Goal: Task Accomplishment & Management: Use online tool/utility

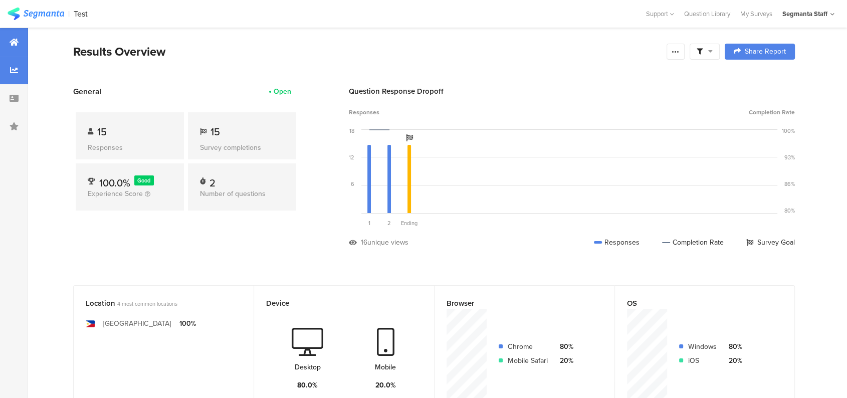
click at [6, 64] on div at bounding box center [14, 70] width 28 height 28
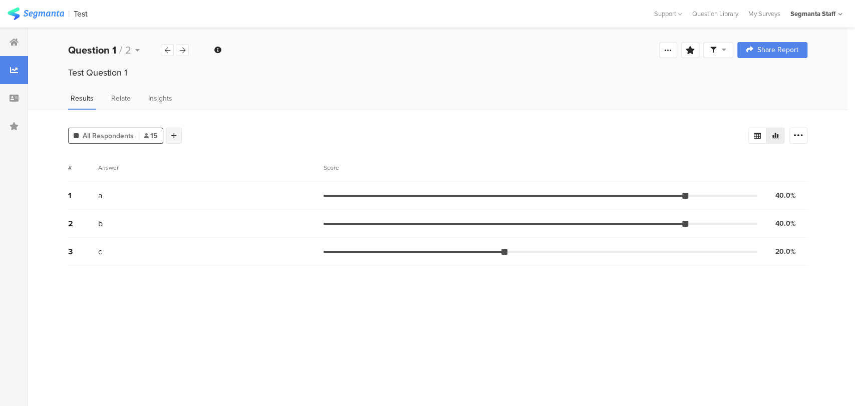
click at [169, 138] on div at bounding box center [174, 136] width 16 height 16
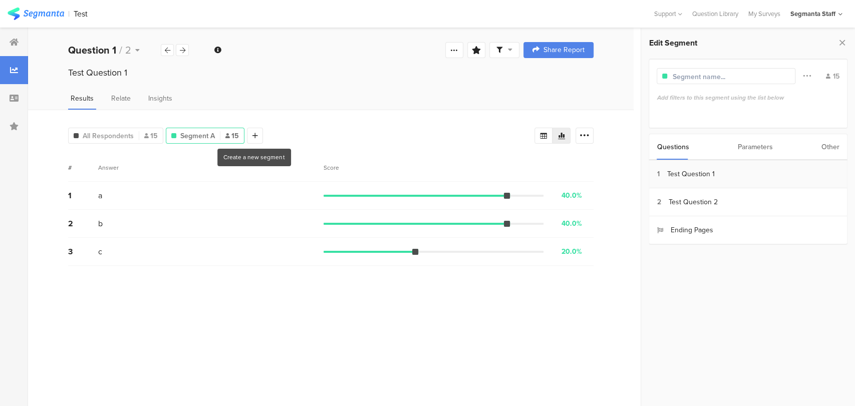
click at [690, 181] on section "1 Test Question 1" at bounding box center [748, 174] width 198 height 28
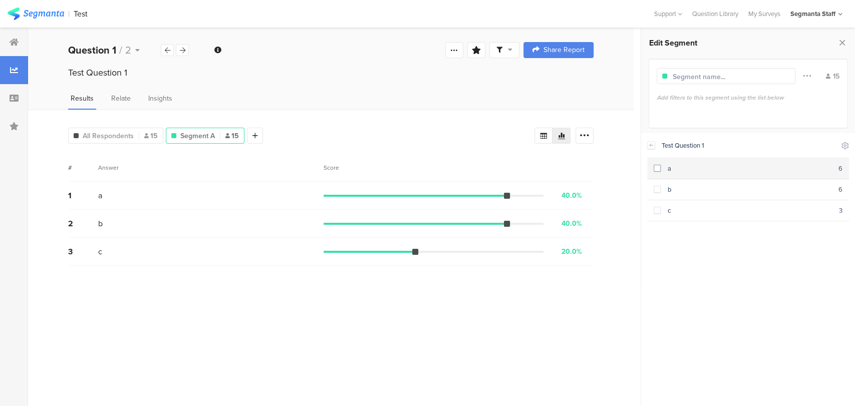
click at [718, 173] on section "a 6" at bounding box center [748, 168] width 202 height 21
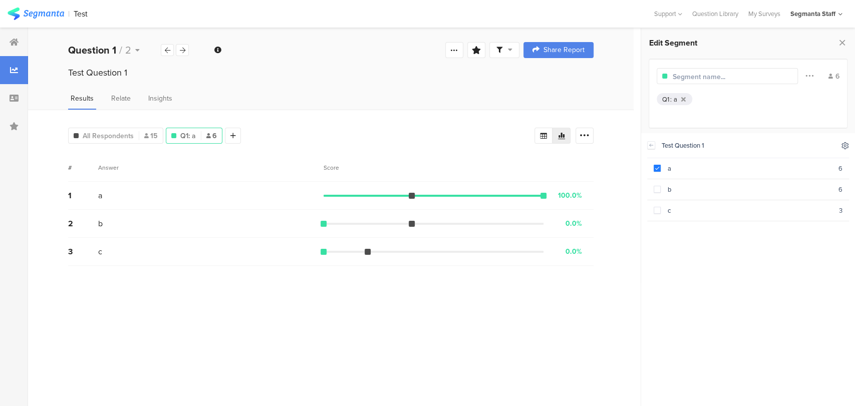
click at [842, 148] on icon at bounding box center [845, 145] width 7 height 7
click at [765, 169] on icon at bounding box center [764, 171] width 8 height 8
click at [752, 173] on icon at bounding box center [753, 173] width 3 height 2
click at [767, 170] on icon at bounding box center [764, 171] width 8 height 8
click at [718, 324] on div "Test Question 1 a 6 b 6 c 3" at bounding box center [748, 266] width 202 height 267
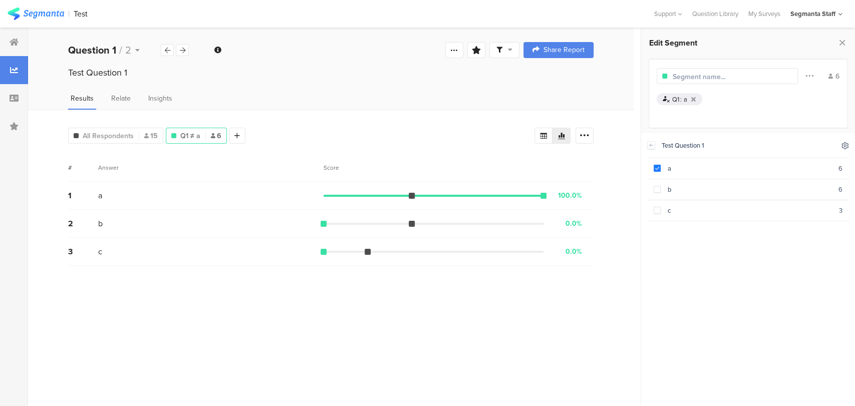
click at [848, 146] on icon at bounding box center [845, 146] width 8 height 8
click at [752, 168] on icon at bounding box center [751, 171] width 8 height 8
click at [765, 173] on icon at bounding box center [764, 171] width 8 height 8
click at [765, 279] on div "Test Question 1 a 6 b 6 c 3" at bounding box center [748, 266] width 202 height 267
click at [658, 188] on span at bounding box center [657, 189] width 7 height 7
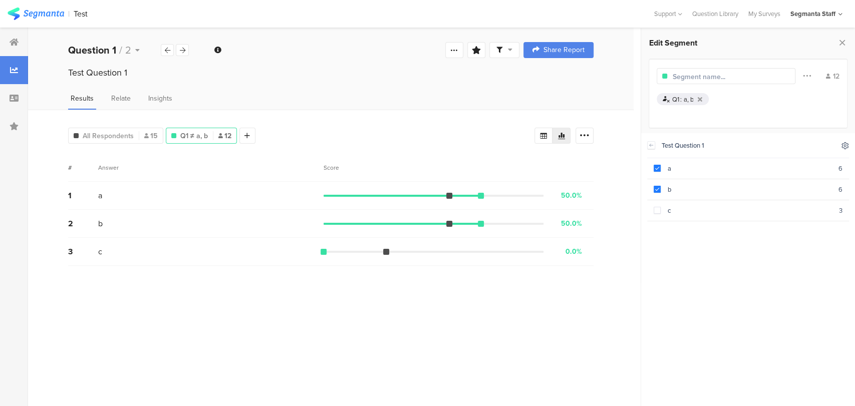
click at [844, 144] on icon at bounding box center [845, 145] width 7 height 7
click at [762, 168] on icon at bounding box center [764, 171] width 7 height 7
click at [748, 171] on icon at bounding box center [751, 171] width 8 height 8
click at [761, 169] on icon at bounding box center [764, 171] width 8 height 8
click at [724, 10] on div "Question Library" at bounding box center [715, 14] width 56 height 10
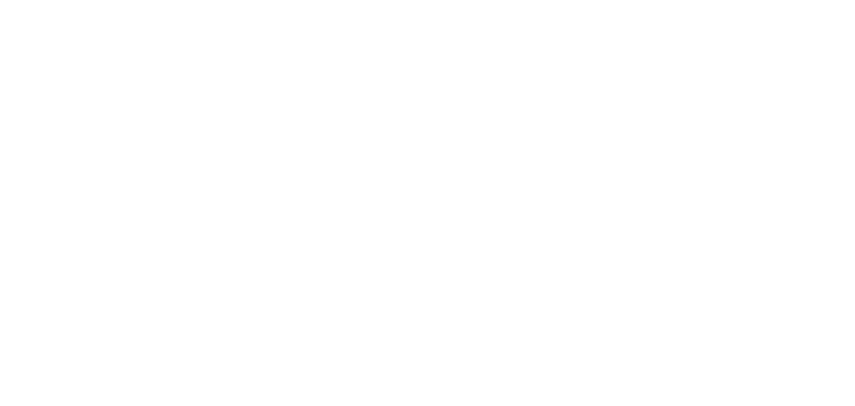
click at [0, 0] on body at bounding box center [0, 0] width 0 height 0
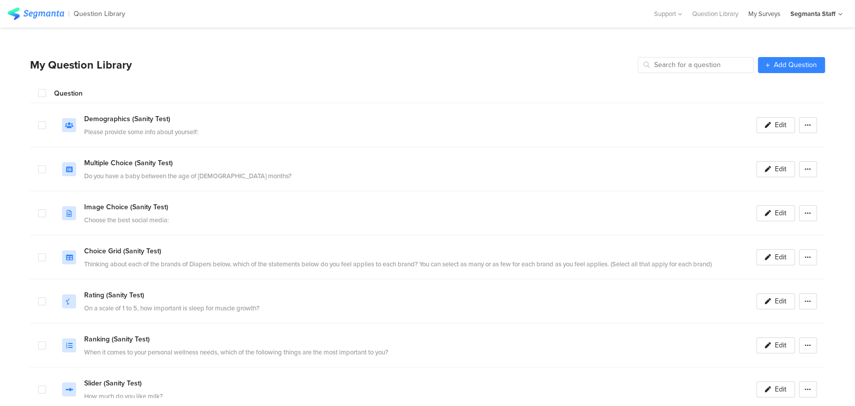
click at [746, 14] on div "My Surveys" at bounding box center [765, 14] width 42 height 10
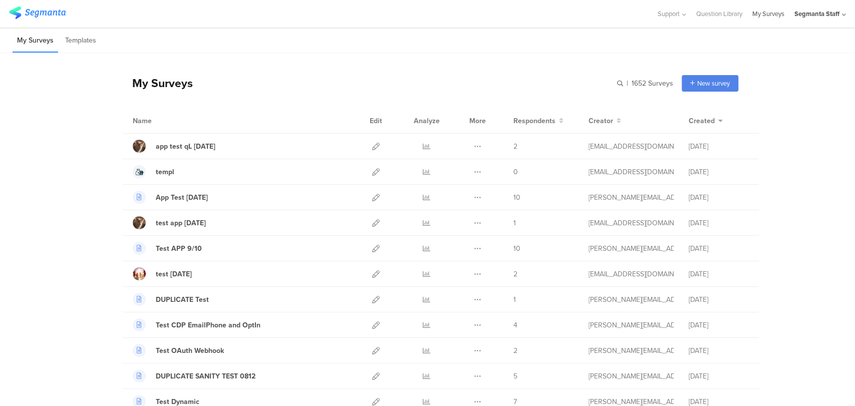
click at [757, 18] on link "My Surveys" at bounding box center [769, 14] width 32 height 28
click at [697, 79] on span "New survey" at bounding box center [713, 84] width 33 height 10
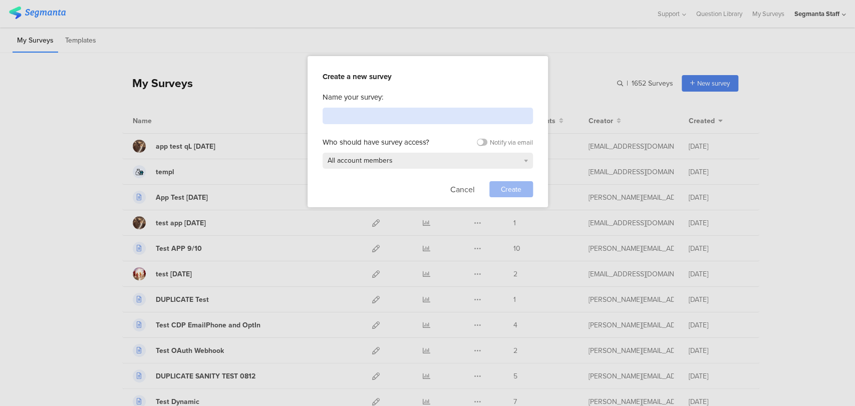
click at [440, 119] on input at bounding box center [428, 116] width 210 height 17
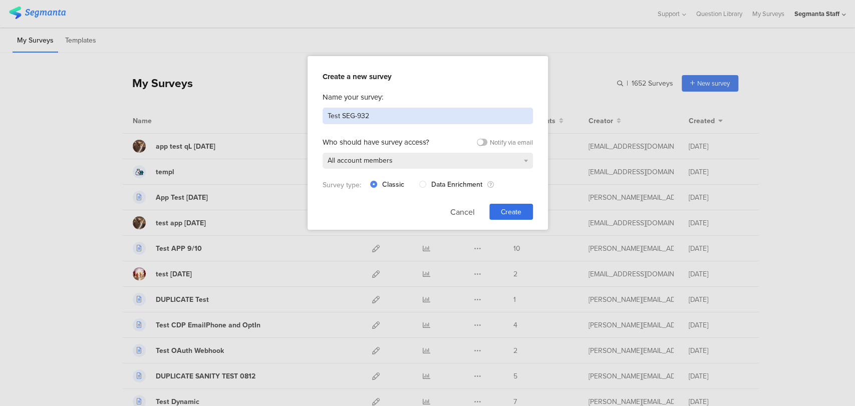
type input "Test SEG-932"
click at [495, 209] on div "Create" at bounding box center [512, 212] width 44 height 16
